Goal: Task Accomplishment & Management: Use online tool/utility

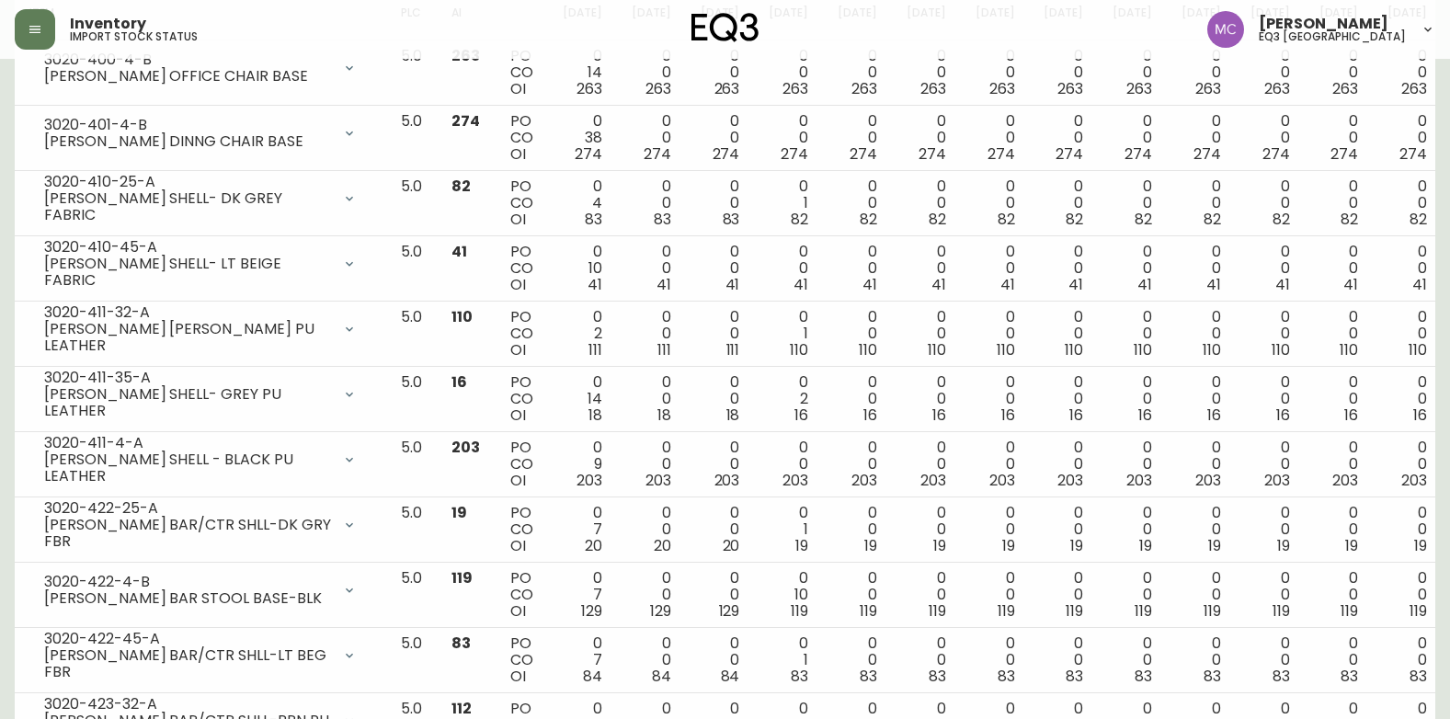
click at [42, 28] on button "button" at bounding box center [35, 29] width 40 height 40
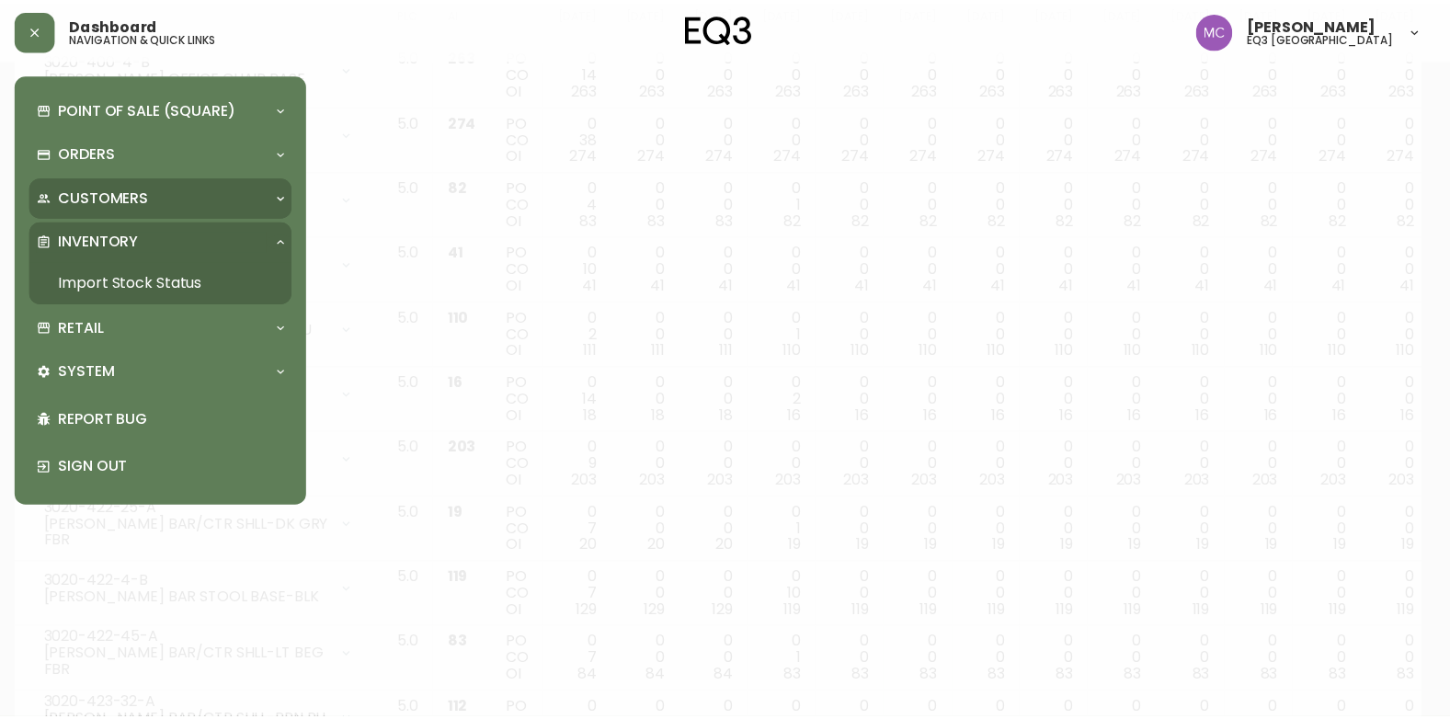
scroll to position [326, 0]
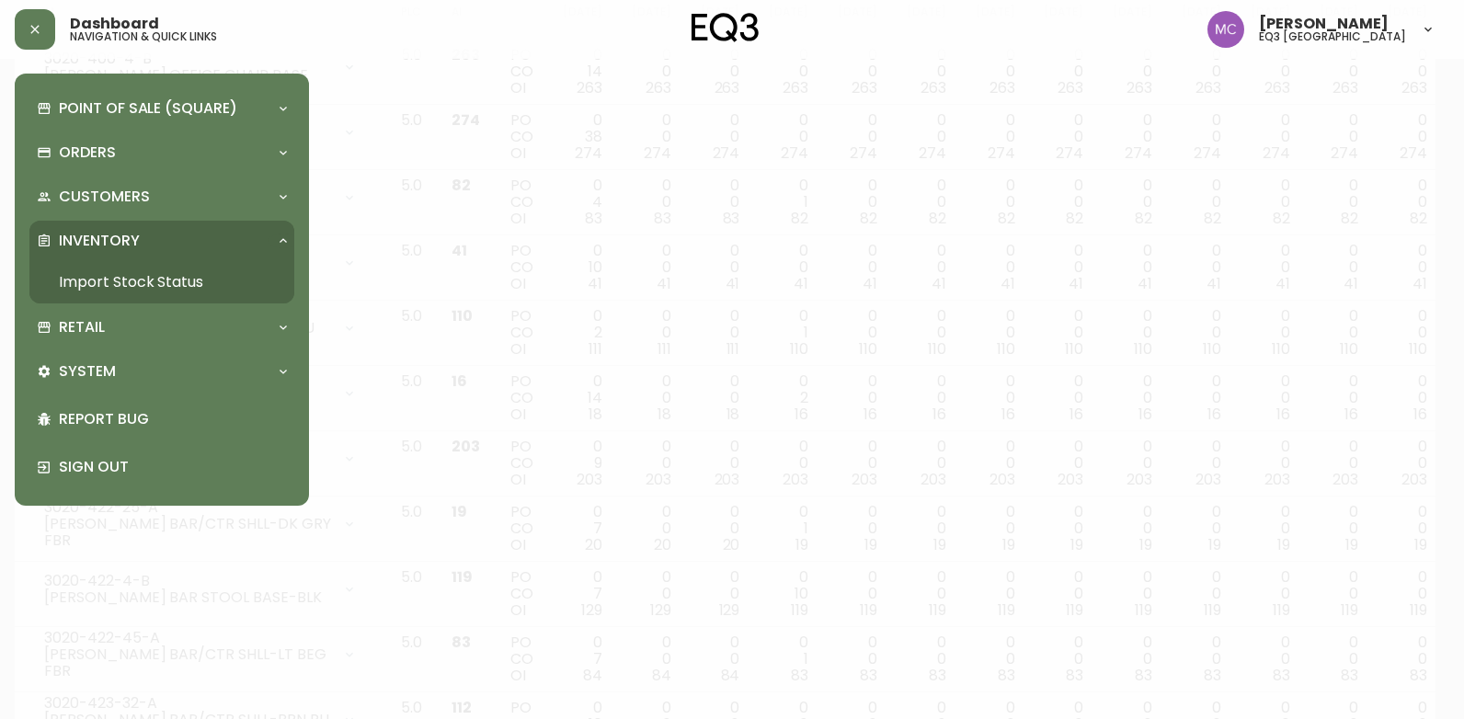
click at [120, 234] on p "Inventory" at bounding box center [99, 241] width 81 height 20
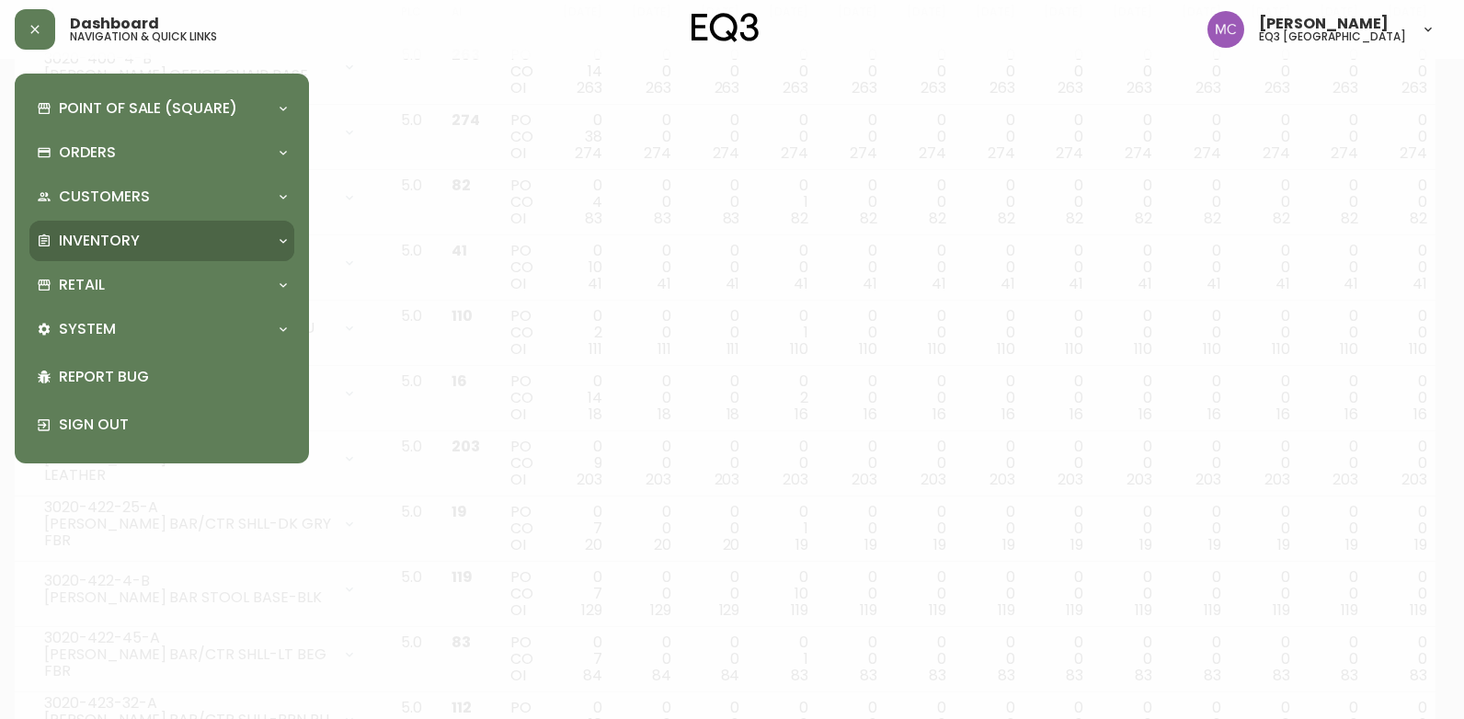
click at [126, 237] on p "Inventory" at bounding box center [99, 241] width 81 height 20
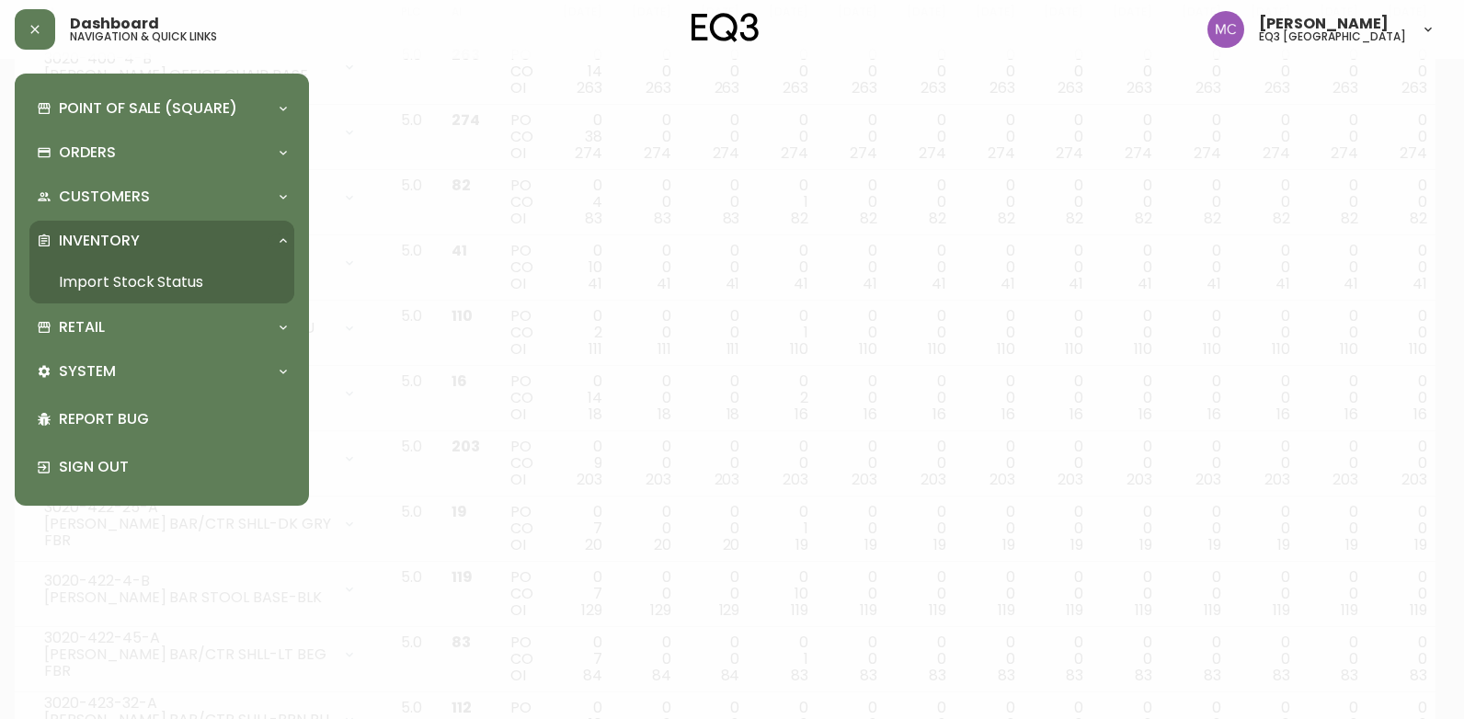
drag, startPoint x: 120, startPoint y: 274, endPoint x: 133, endPoint y: 268, distance: 14.0
click at [120, 274] on link "Import Stock Status" at bounding box center [161, 282] width 265 height 42
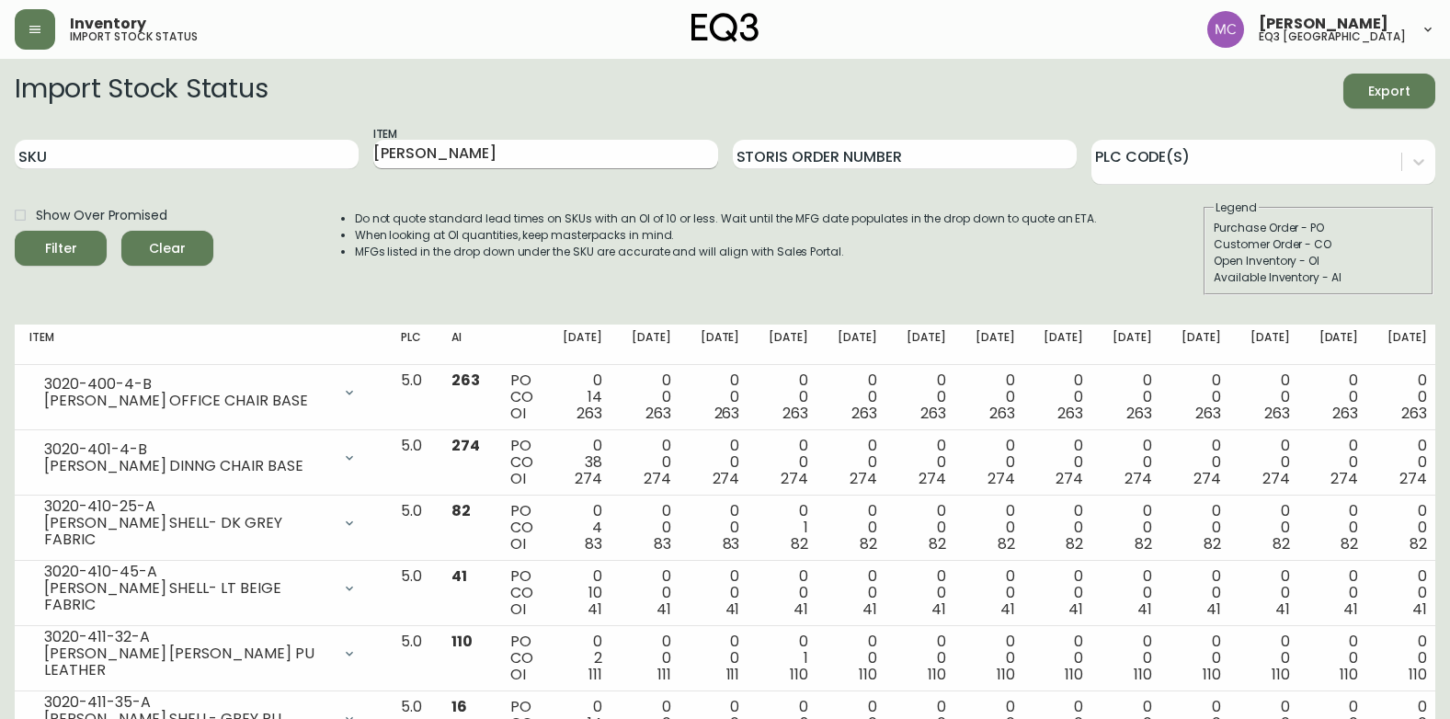
click at [457, 159] on input "NIXON" at bounding box center [545, 154] width 344 height 29
type input "N"
type input "[PERSON_NAME]"
click at [15, 231] on button "Filter" at bounding box center [61, 248] width 92 height 35
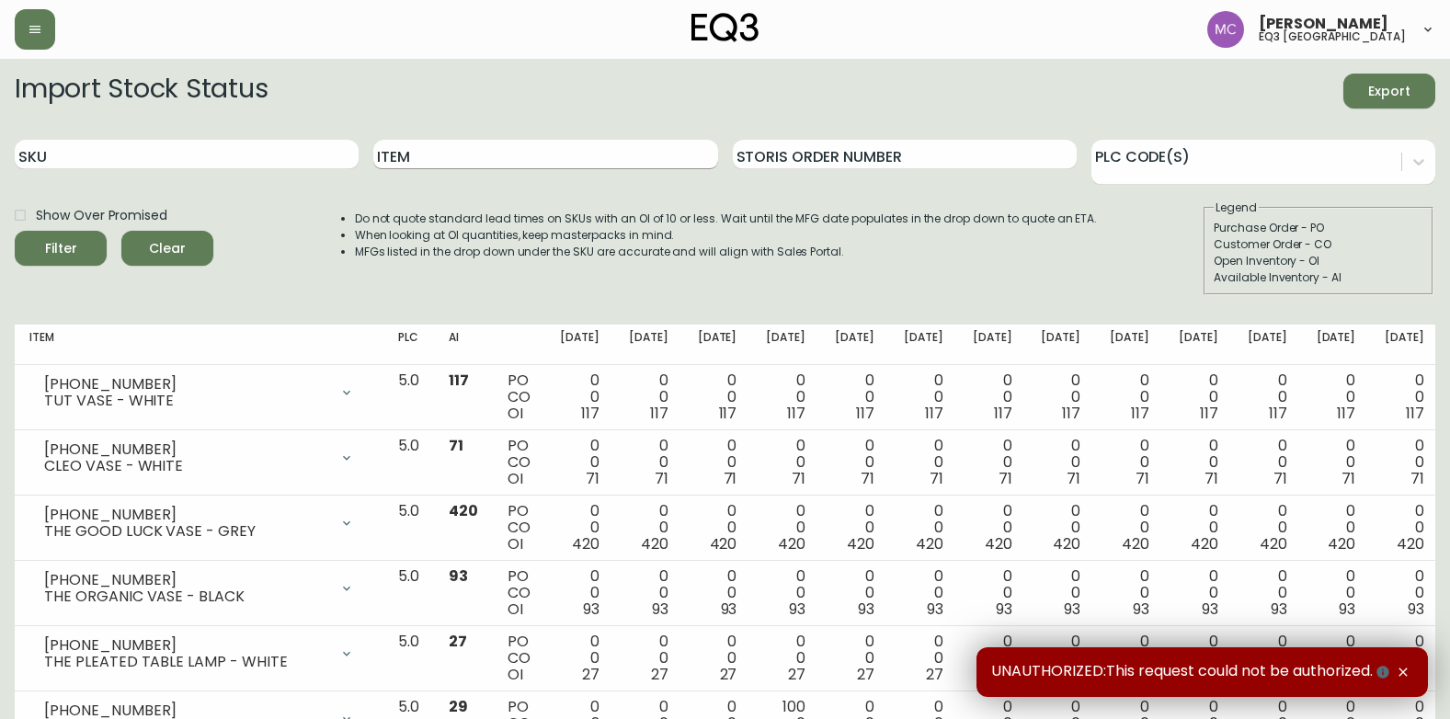
click at [394, 154] on input "Item" at bounding box center [545, 154] width 344 height 29
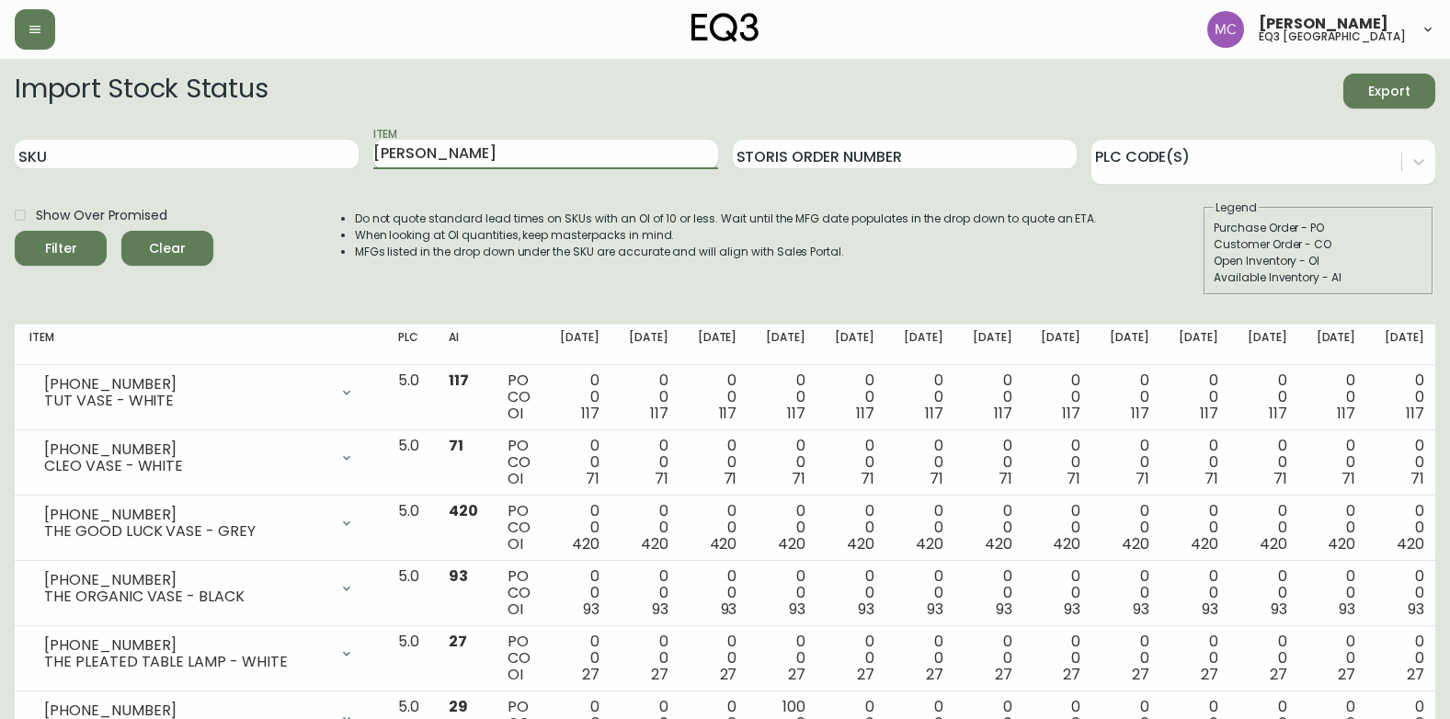
type input "[PERSON_NAME]"
click at [15, 231] on button "Filter" at bounding box center [61, 248] width 92 height 35
